Goal: Complete application form

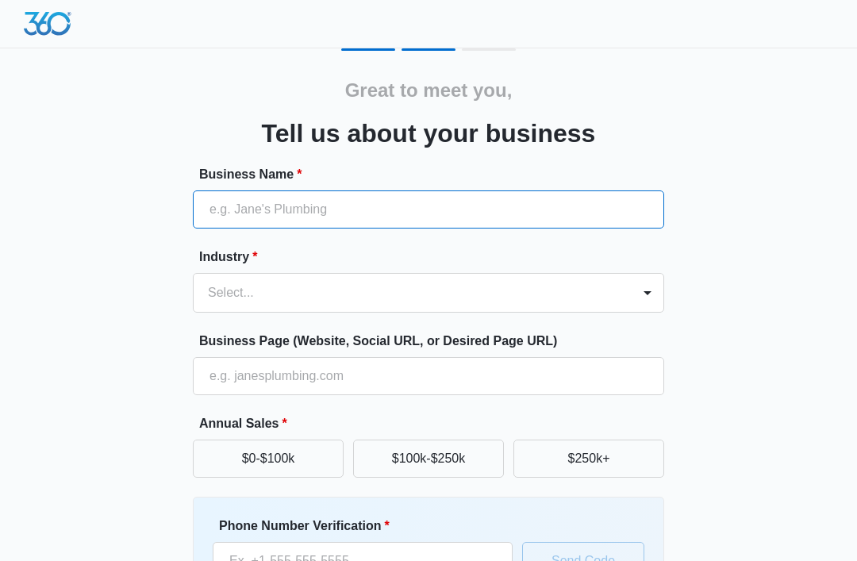
click at [357, 198] on input "Business Name *" at bounding box center [428, 209] width 471 height 38
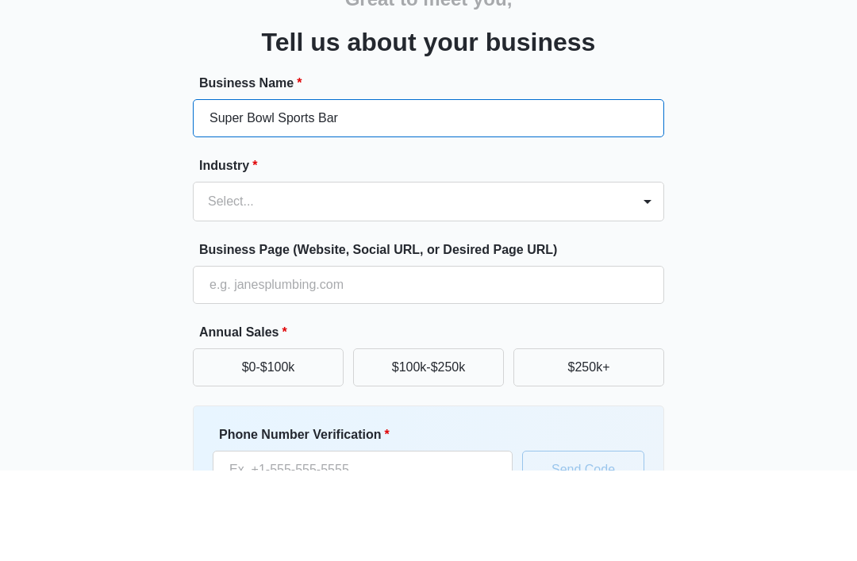
type input "Super Bowl Sports Bar"
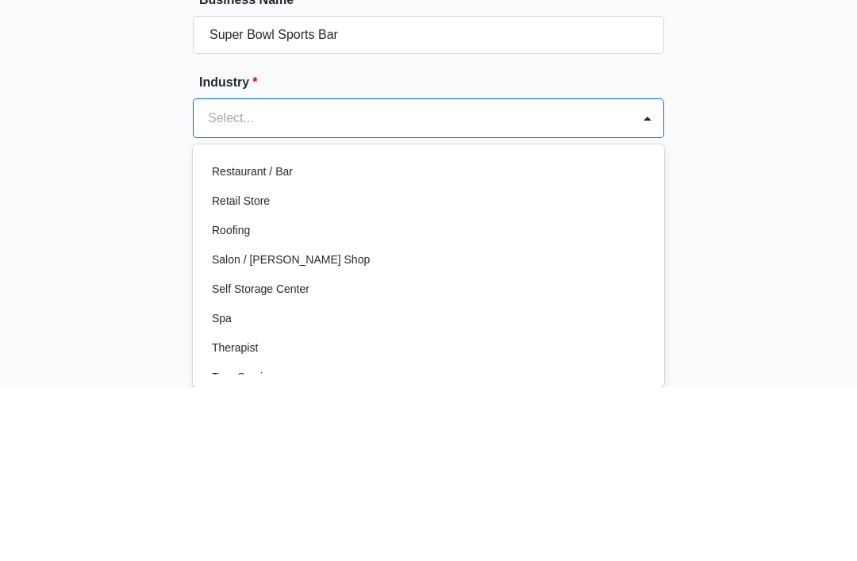
scroll to position [1147, 0]
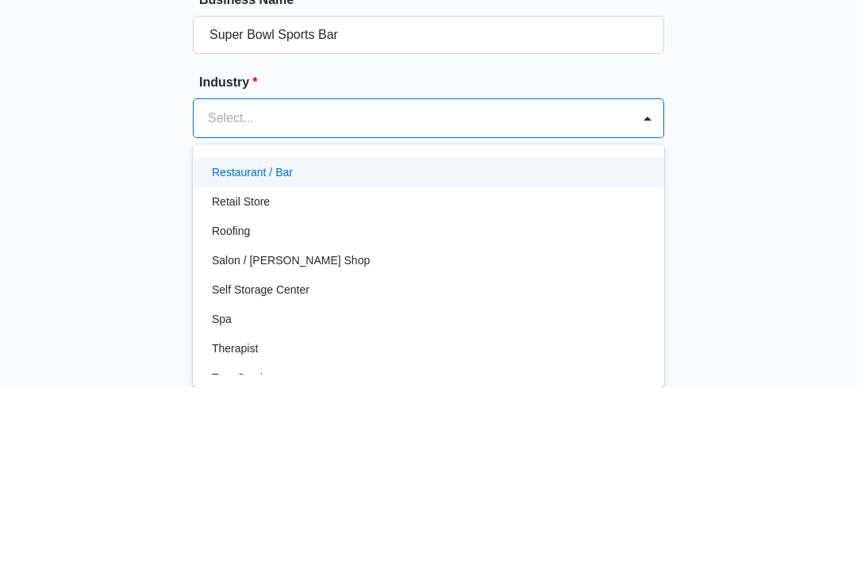
click at [261, 339] on p "Restaurant / Bar" at bounding box center [252, 347] width 81 height 17
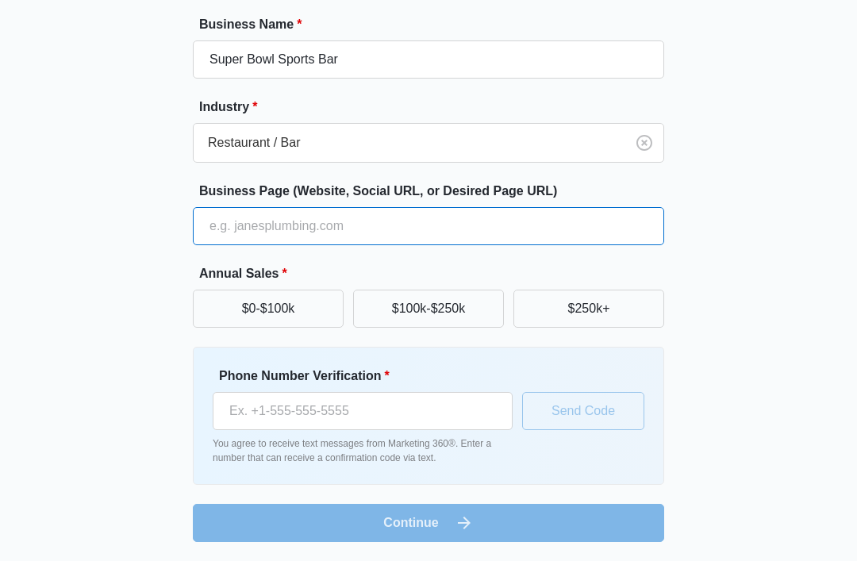
click at [324, 224] on input "Business Page (Website, Social URL, or Desired Page URL)" at bounding box center [428, 226] width 471 height 38
type input "Superbowlsportsbar100.com"
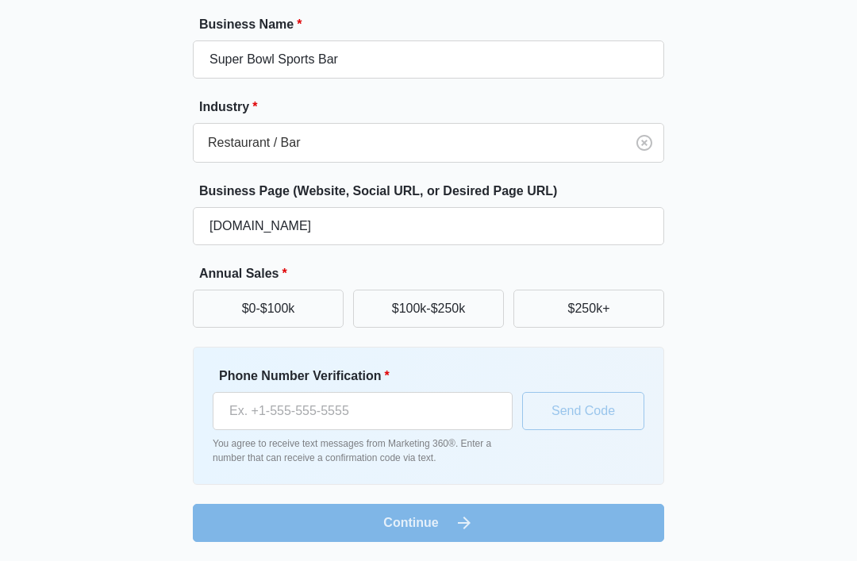
click at [309, 320] on button "$0-$100k" at bounding box center [268, 309] width 151 height 38
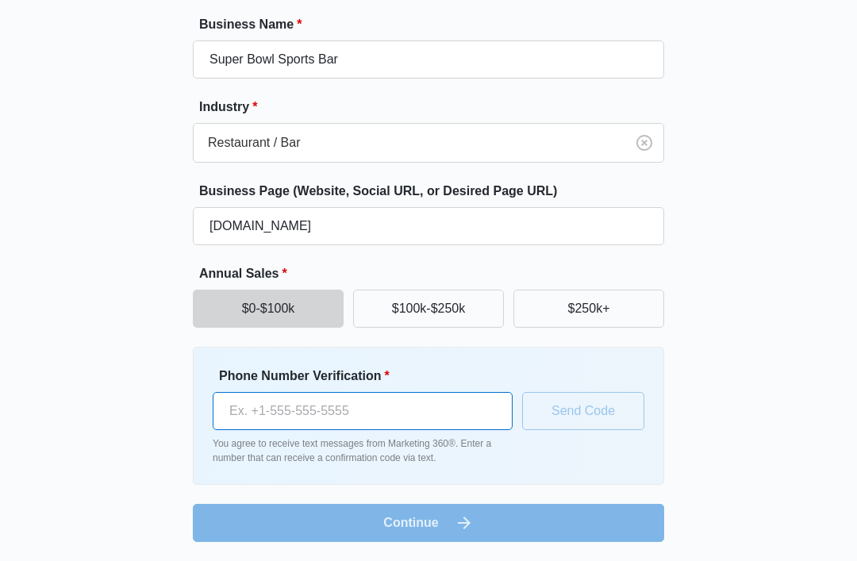
click at [381, 417] on input "Phone Number Verification *" at bounding box center [363, 411] width 300 height 38
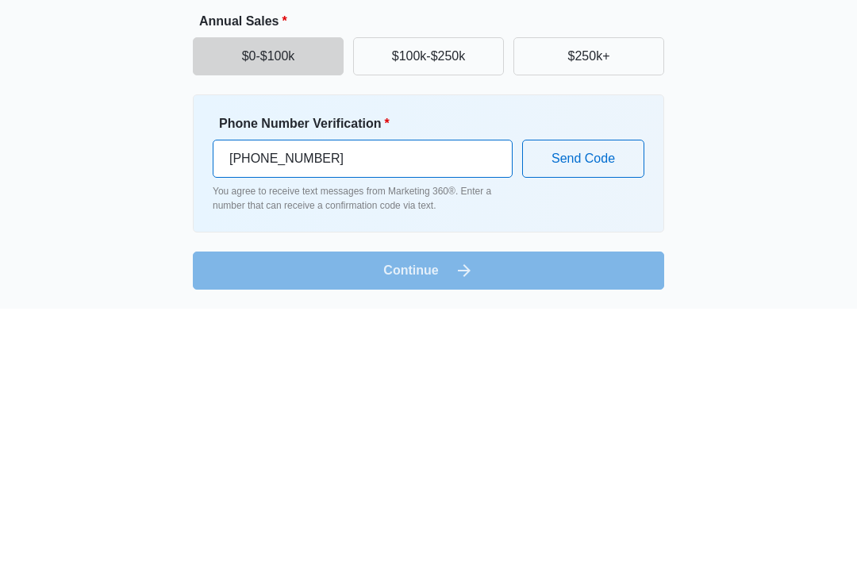
type input "(475) 529-5177"
click at [590, 392] on button "Send Code" at bounding box center [583, 411] width 122 height 38
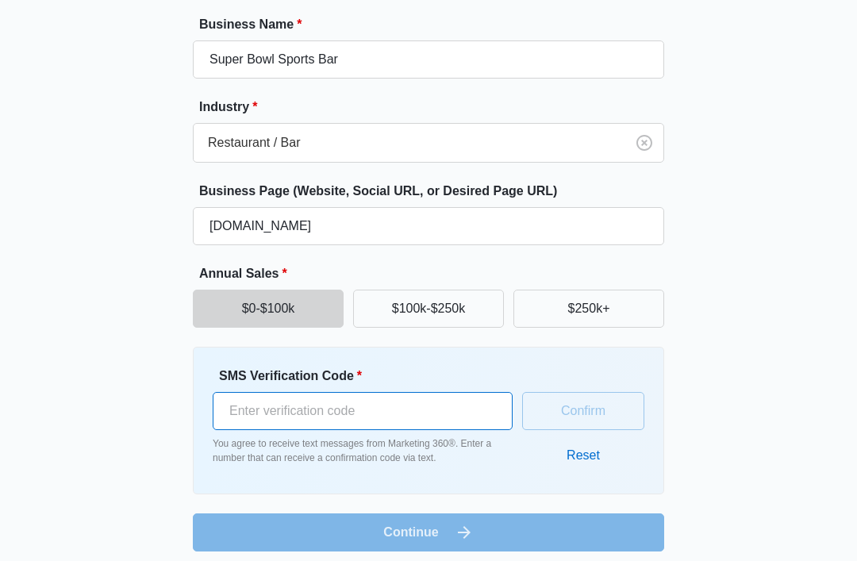
click at [364, 409] on input "SMS Verification Code *" at bounding box center [363, 411] width 300 height 38
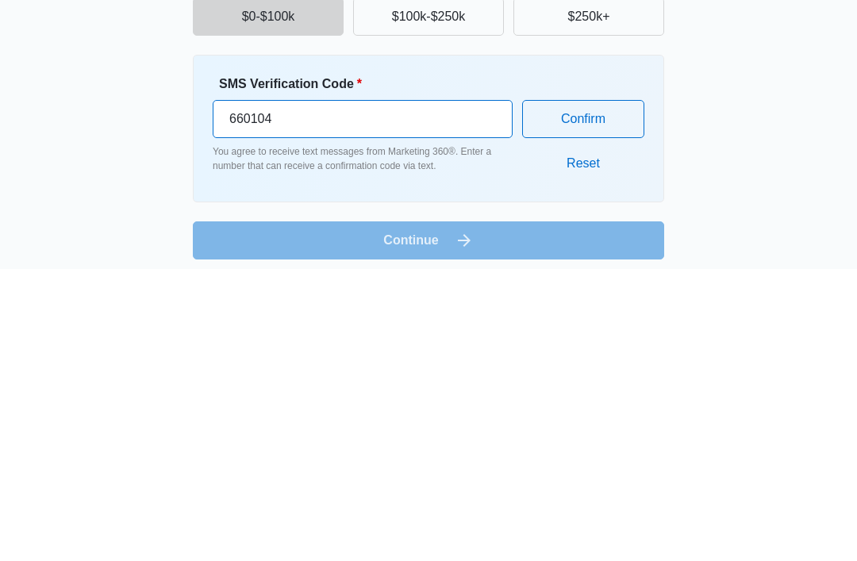
type input "660104"
click at [588, 392] on button "Confirm" at bounding box center [583, 411] width 122 height 38
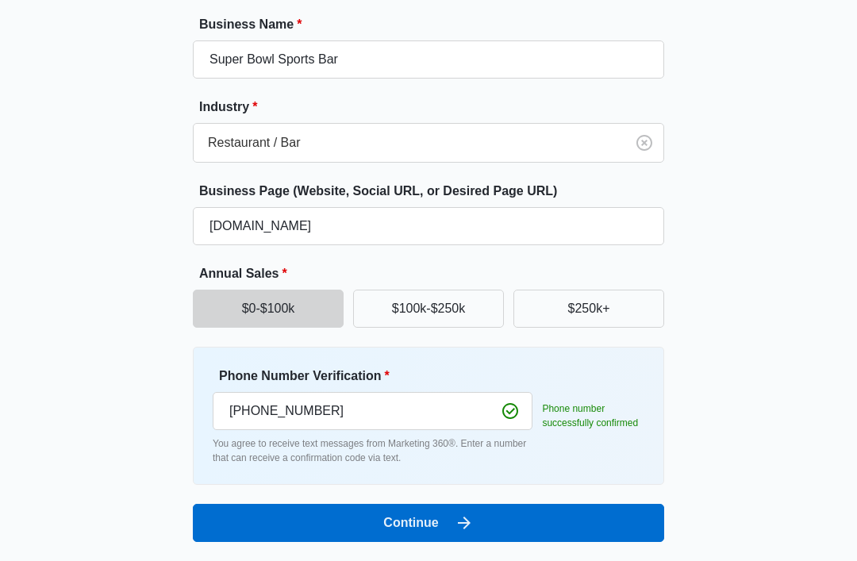
click at [598, 516] on button "Continue" at bounding box center [428, 523] width 471 height 38
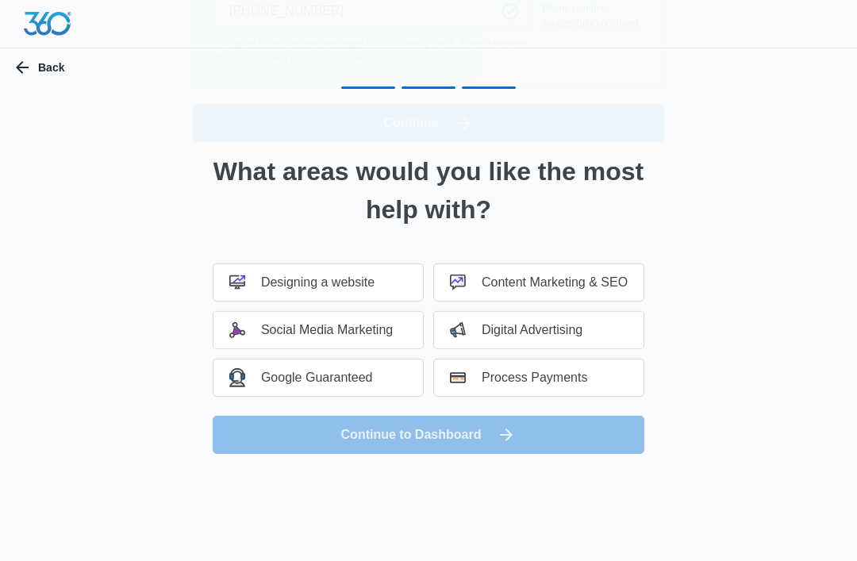
scroll to position [0, 0]
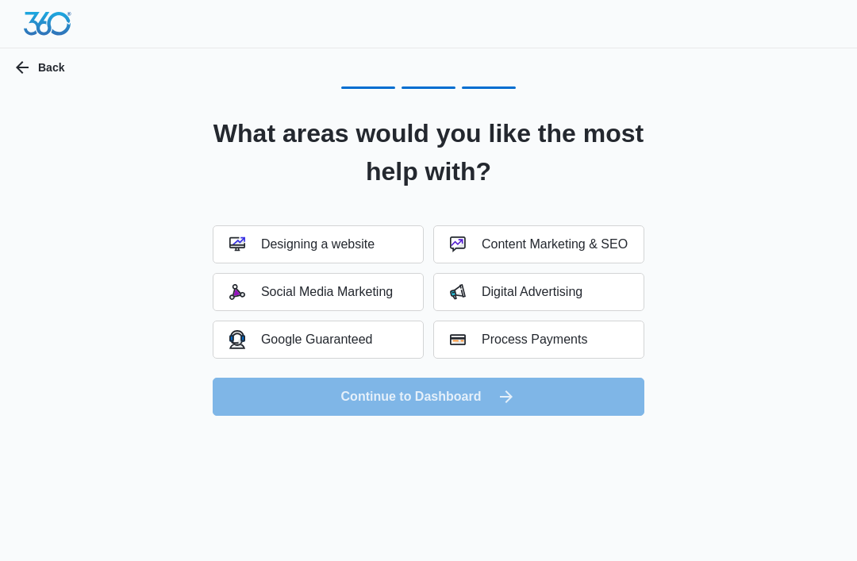
click at [320, 246] on div "Designing a website" at bounding box center [301, 244] width 145 height 16
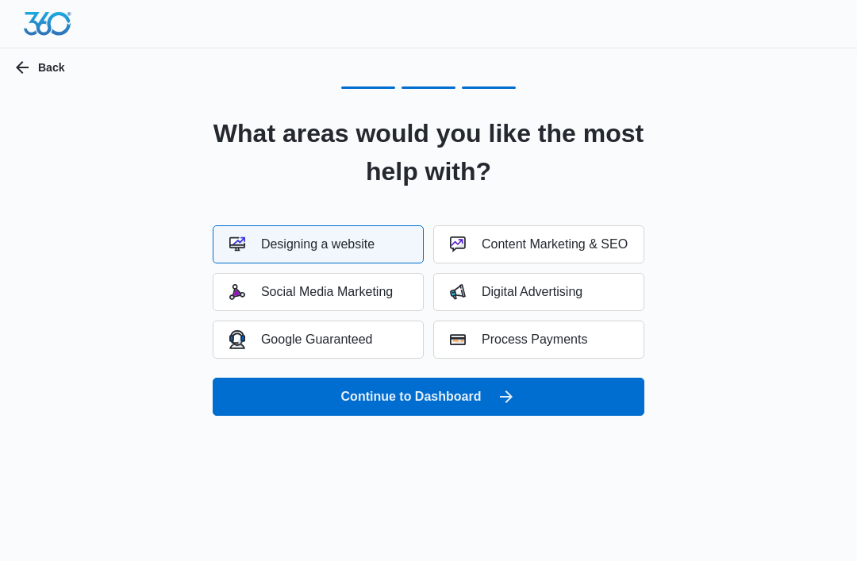
click at [492, 390] on button "Continue to Dashboard" at bounding box center [429, 397] width 432 height 38
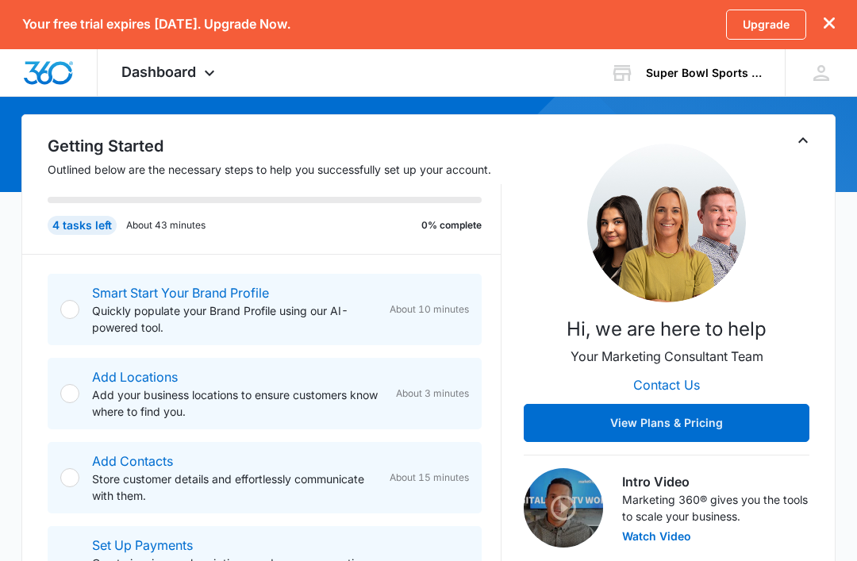
scroll to position [141, 0]
click at [80, 307] on div "Smart Start Your Brand Profile Quickly populate your Brand Profile using our AI…" at bounding box center [265, 309] width 434 height 71
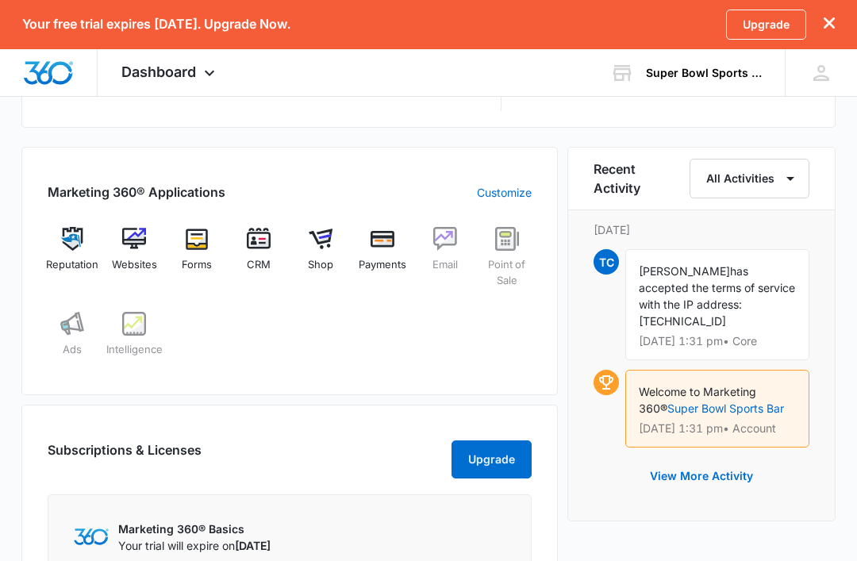
scroll to position [665, 0]
